Goal: Find specific page/section: Find specific page/section

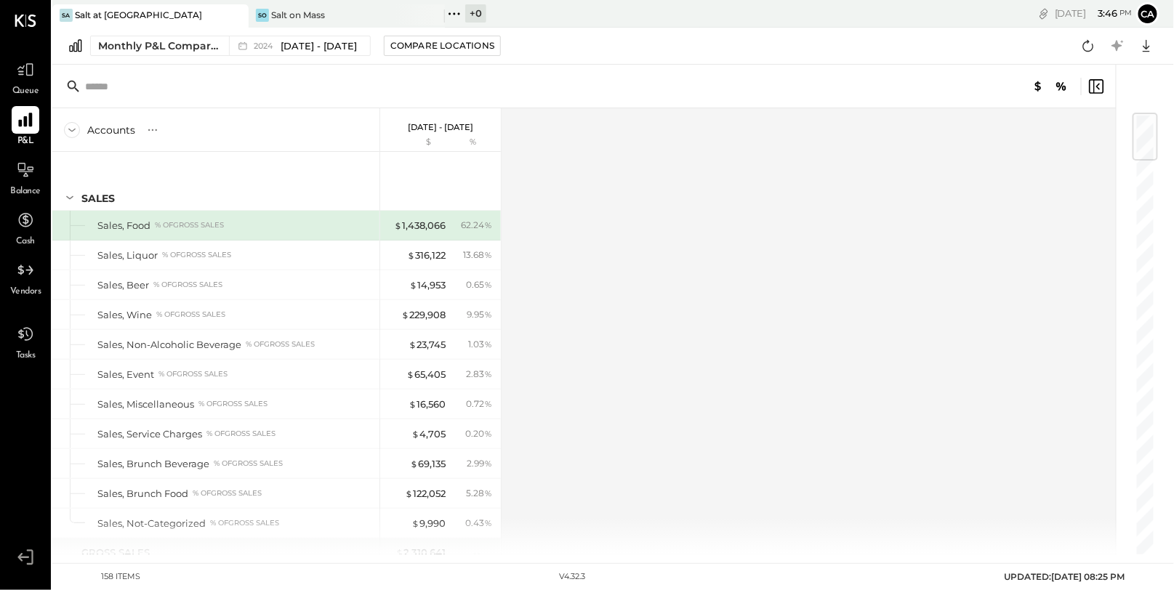
click at [28, 121] on icon at bounding box center [25, 120] width 14 height 14
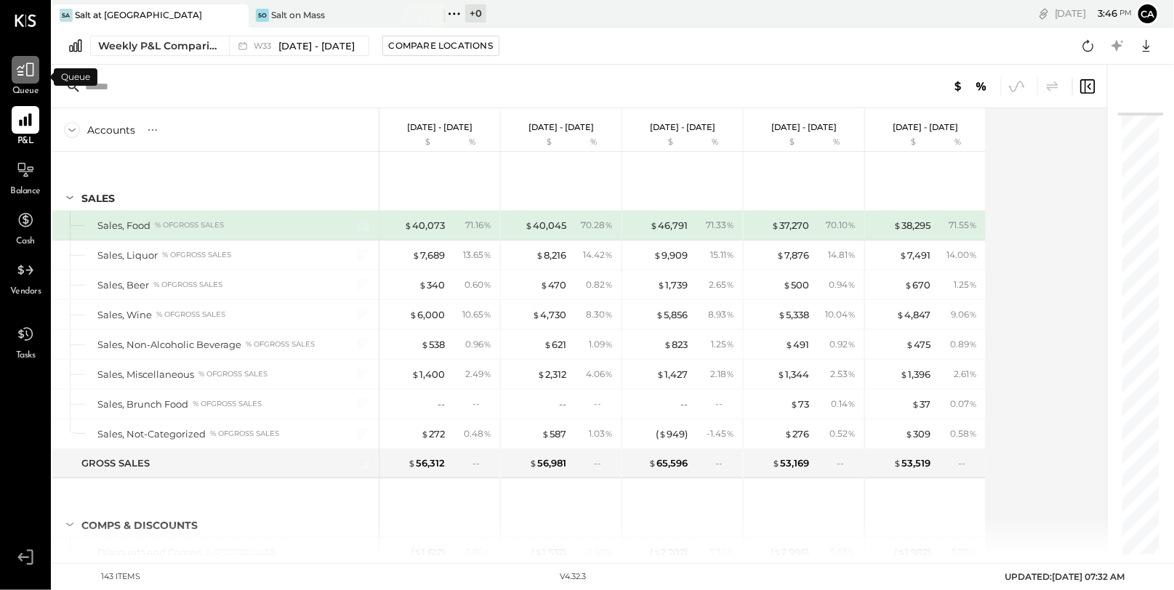
click at [33, 83] on div at bounding box center [26, 70] width 28 height 28
